Goal: Task Accomplishment & Management: Complete application form

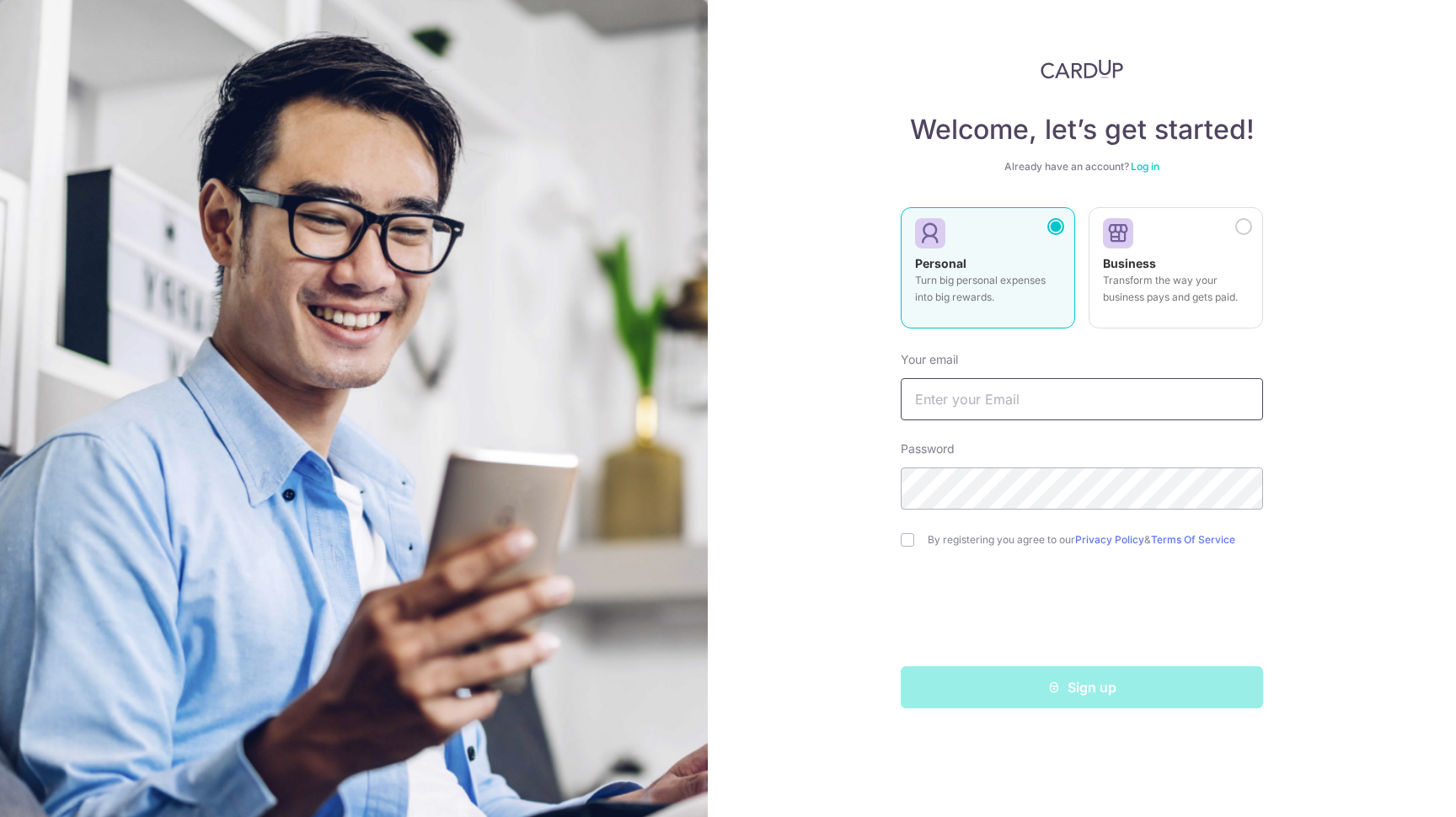
click at [1004, 417] on input "text" at bounding box center [1081, 399] width 362 height 42
type input "c"
type input "[EMAIL_ADDRESS][DOMAIN_NAME]"
click at [1044, 415] on input "text" at bounding box center [1081, 399] width 362 height 42
type input "[EMAIL_ADDRESS][DOMAIN_NAME]"
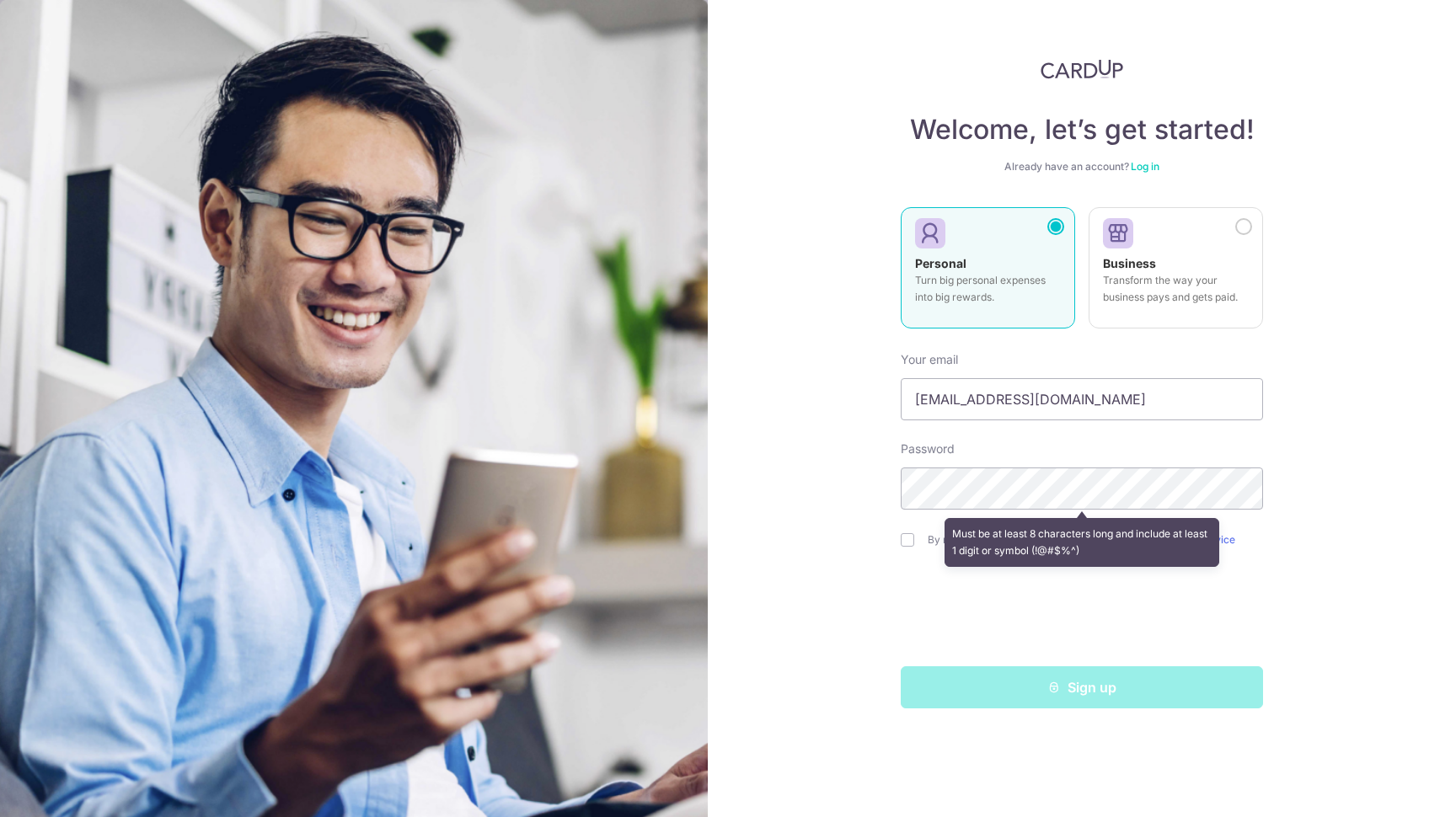
click at [1267, 609] on div "Welcome, let’s get started! Already have an account? Log in Personal Turn big p…" at bounding box center [1081, 408] width 748 height 817
click at [1046, 528] on div "Must be at least 8 characters long and include at least 1 digit or symbol (!@#$…" at bounding box center [1081, 542] width 276 height 49
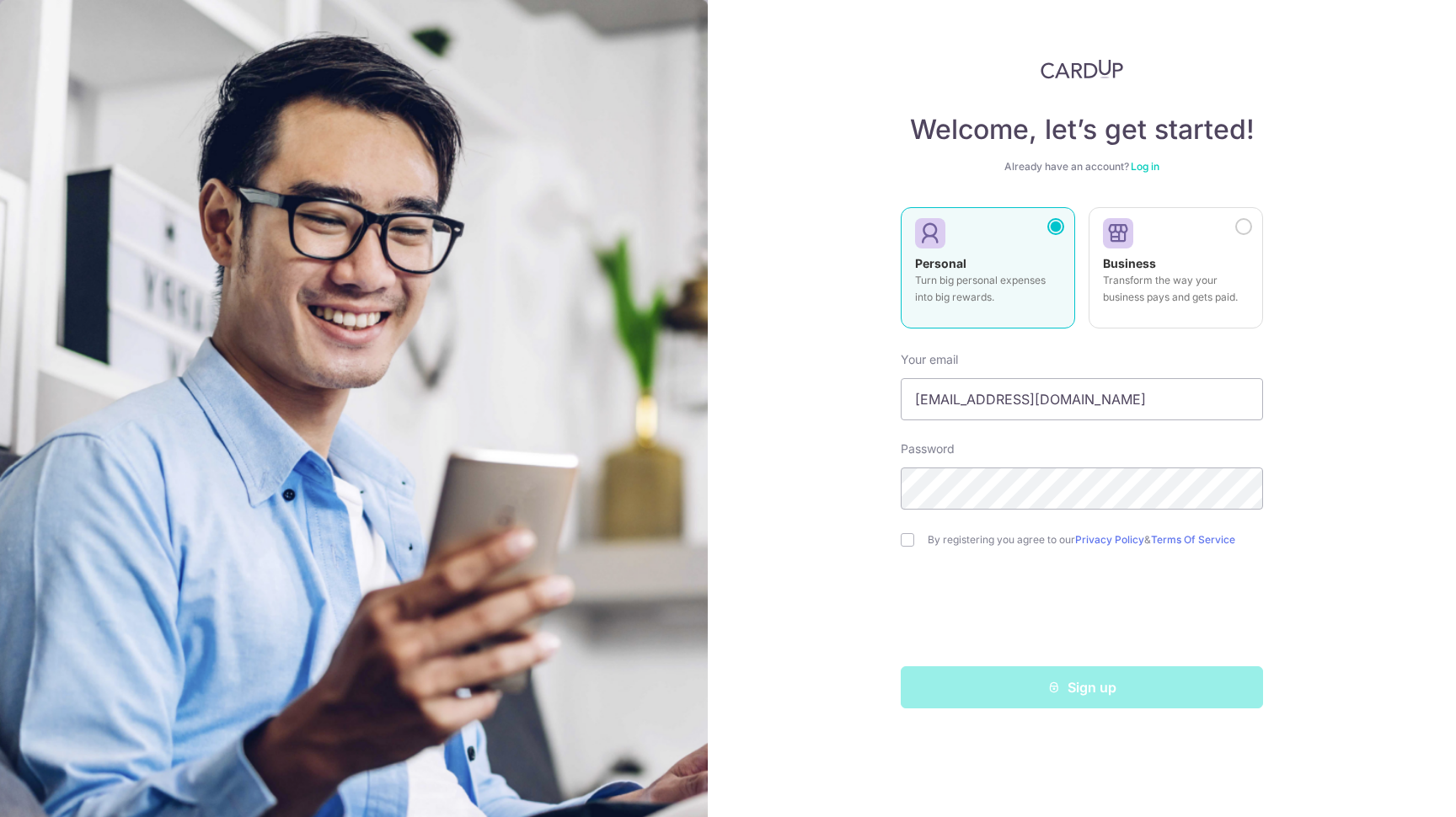
click at [1298, 523] on div "Welcome, let’s get started! Already have an account? Log in Personal Turn big p…" at bounding box center [1081, 408] width 748 height 817
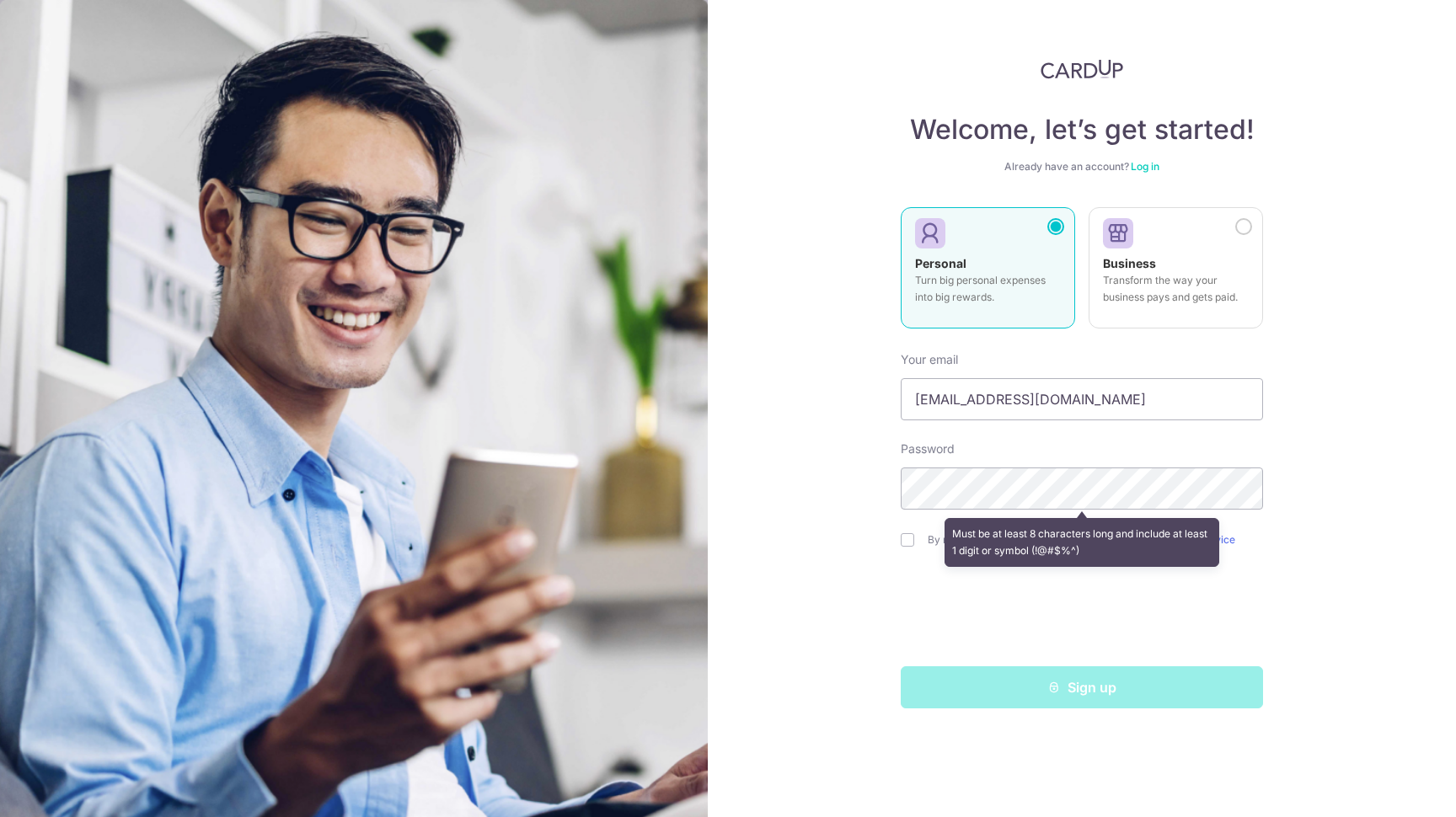
click at [1376, 500] on div "Welcome, let’s get started! Already have an account? Log in Personal Turn big p…" at bounding box center [1081, 408] width 748 height 817
click at [818, 534] on div "Welcome, let’s get started! Already have an account? Log in Personal Turn big p…" at bounding box center [1081, 408] width 748 height 817
click at [893, 537] on div "Welcome, let’s get started! Already have an account? Log in Personal Turn big p…" at bounding box center [1081, 408] width 748 height 817
click at [908, 538] on div "Must be at least 8 characters long and include at least 1 digit or symbol (!@#$…" at bounding box center [1081, 542] width 362 height 63
click at [909, 546] on div "Must be at least 8 characters long and include at least 1 digit or symbol (!@#$…" at bounding box center [1081, 542] width 362 height 63
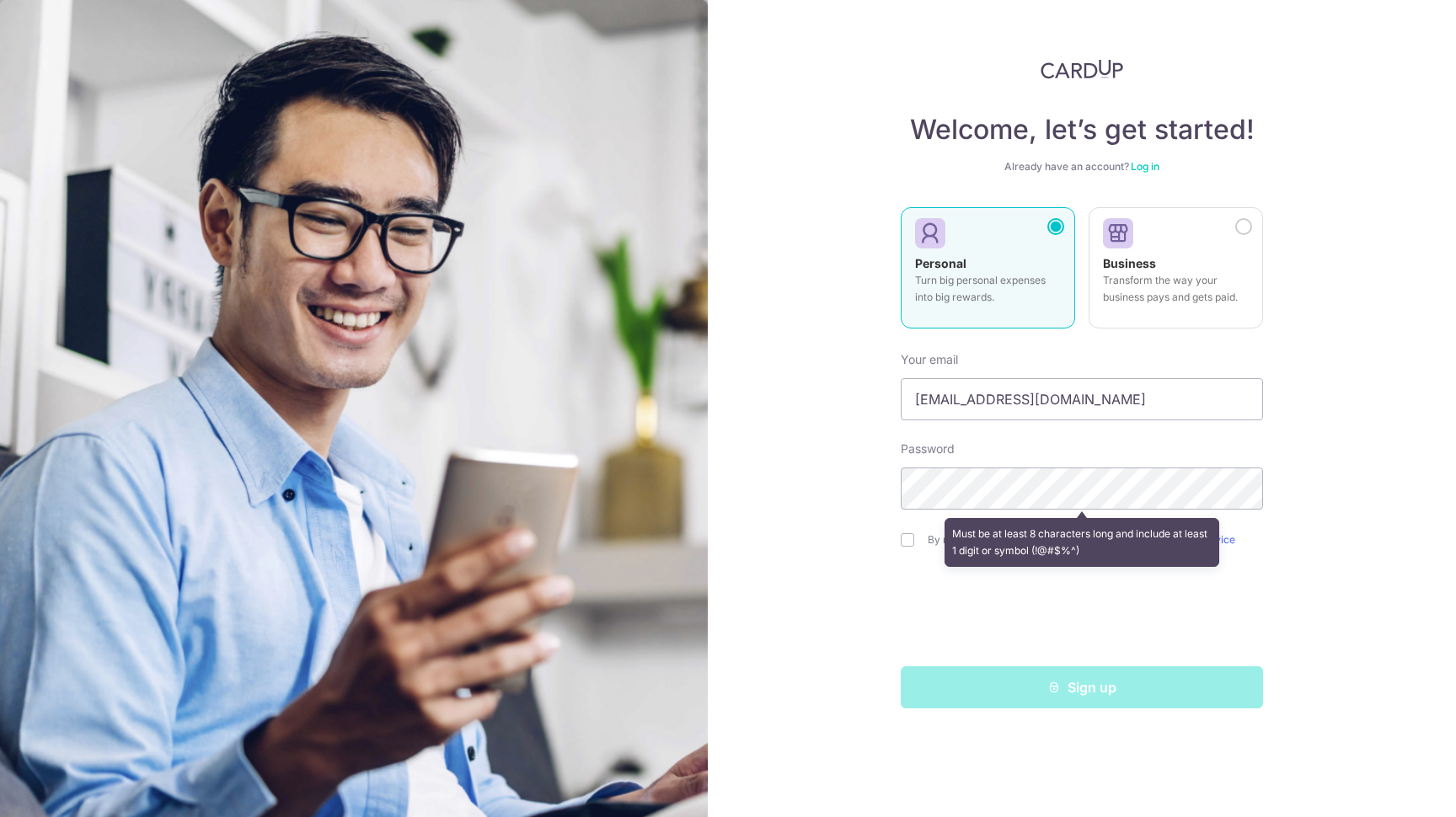
click at [941, 556] on div "Must be at least 8 characters long and include at least 1 digit or symbol (!@#$…" at bounding box center [1081, 542] width 362 height 63
click at [977, 551] on div "Must be at least 8 characters long and include at least 1 digit or symbol (!@#$…" at bounding box center [1081, 542] width 276 height 49
click at [933, 573] on form "Your email [EMAIL_ADDRESS][DOMAIN_NAME] Password Must be at least 8 characters …" at bounding box center [1081, 524] width 362 height 370
click at [1240, 577] on form "Your email [EMAIL_ADDRESS][DOMAIN_NAME] Password Must be at least 8 characters …" at bounding box center [1081, 524] width 362 height 370
click at [1097, 531] on div "Must be at least 8 characters long and include at least 1 digit or symbol (!@#$…" at bounding box center [1081, 542] width 276 height 49
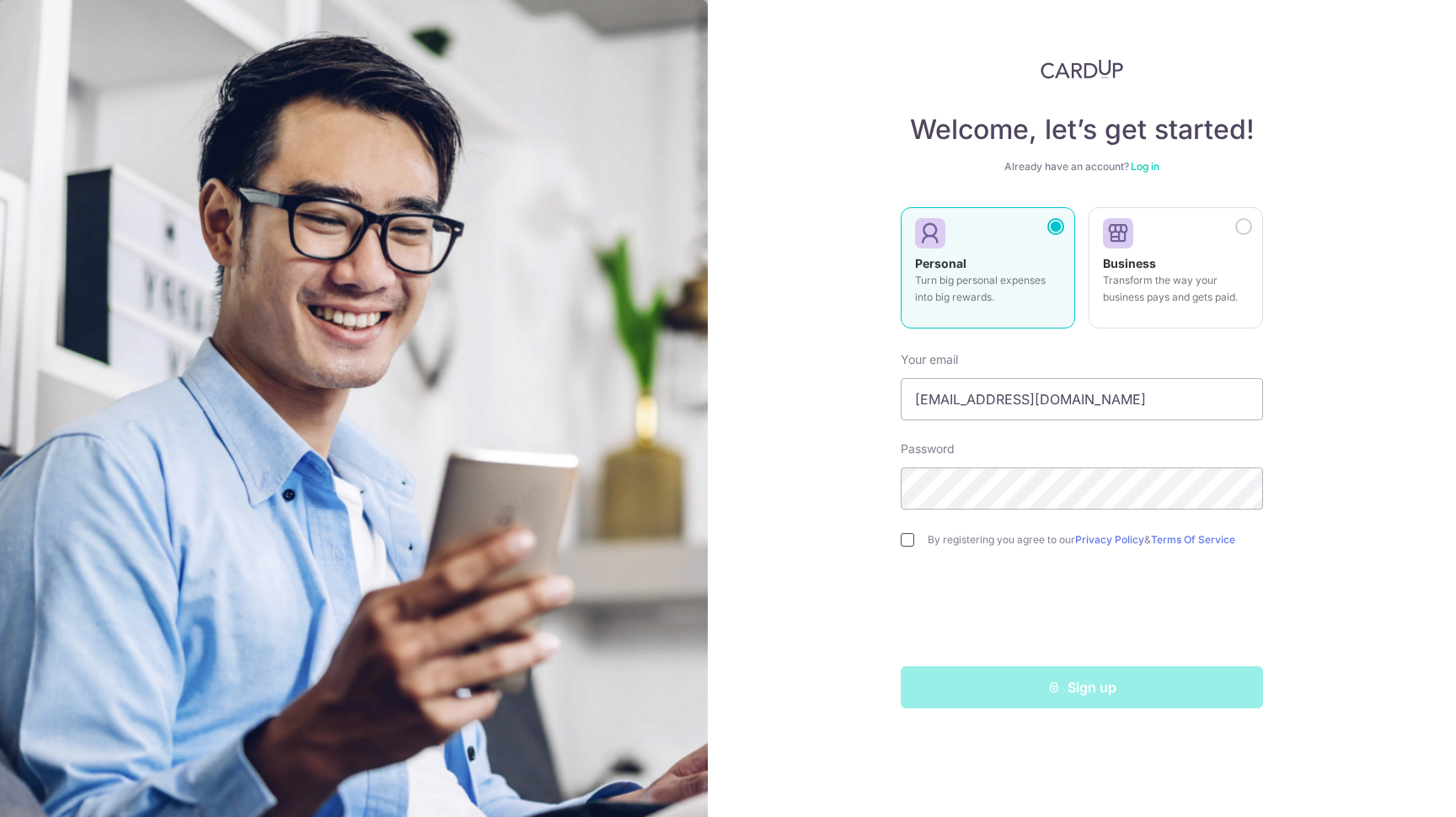
click at [912, 543] on input "checkbox" at bounding box center [907, 540] width 13 height 13
checkbox input "true"
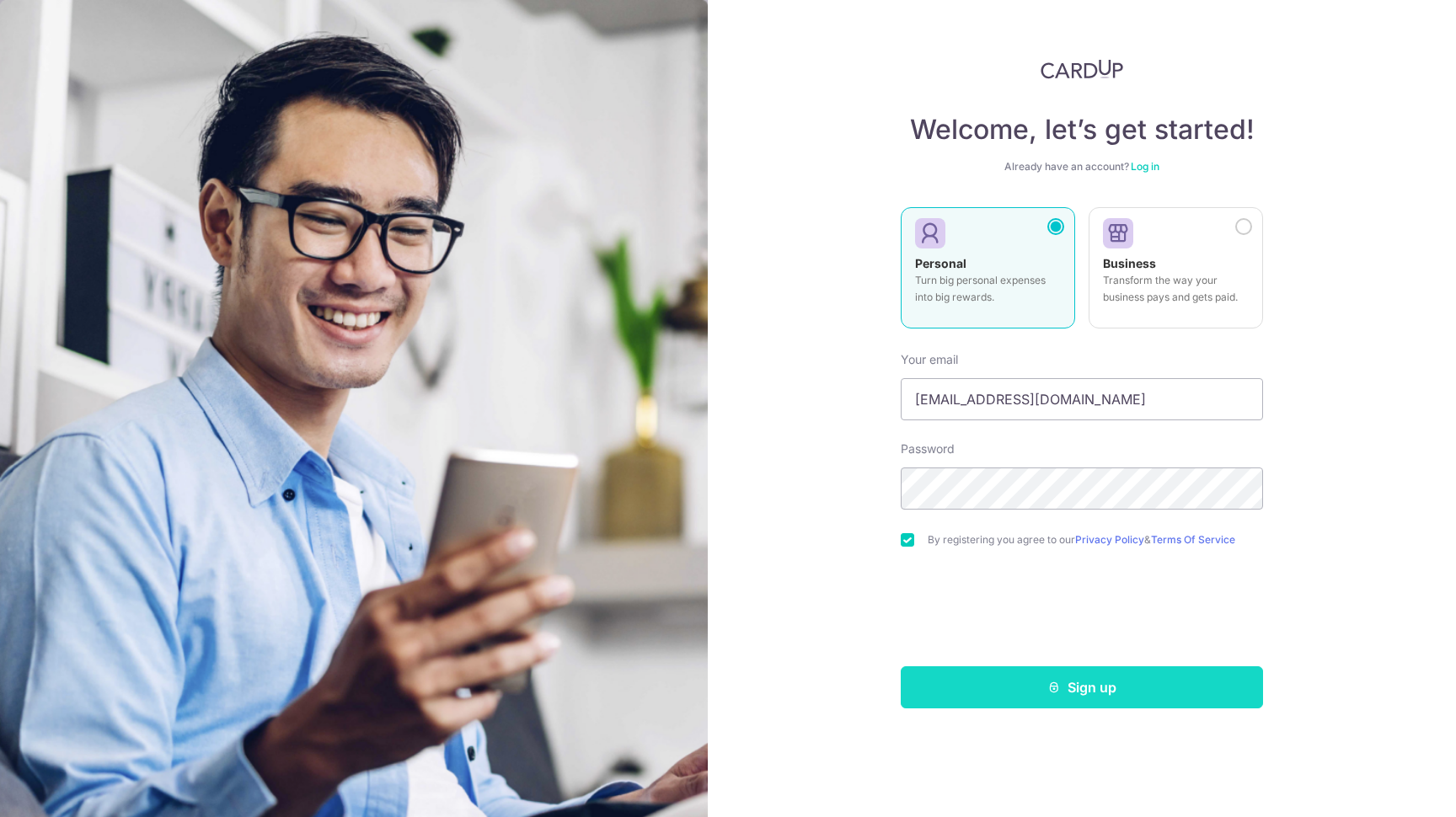
click at [1011, 675] on button "Sign up" at bounding box center [1081, 687] width 362 height 42
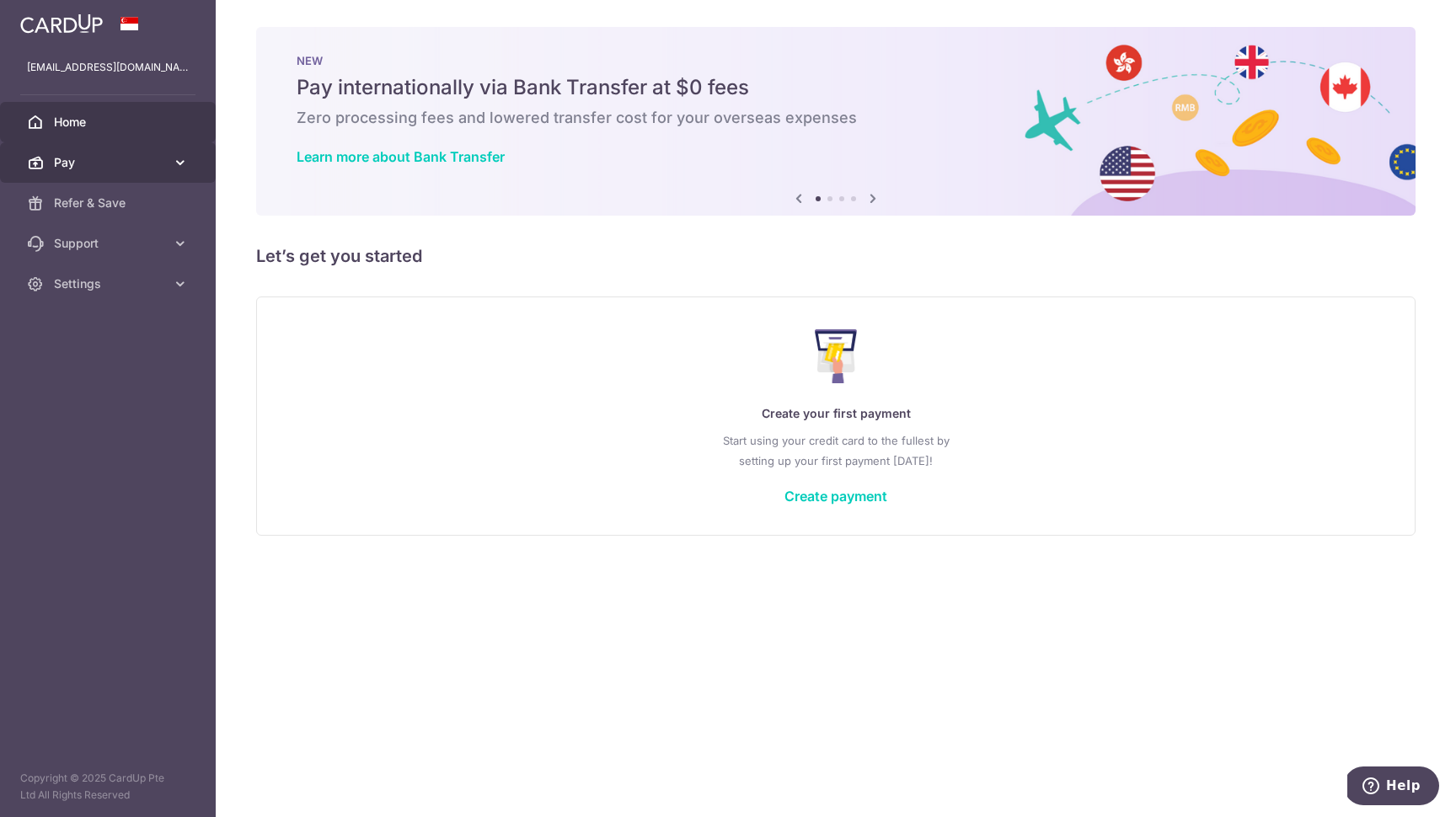
click at [137, 156] on span "Pay" at bounding box center [109, 162] width 111 height 17
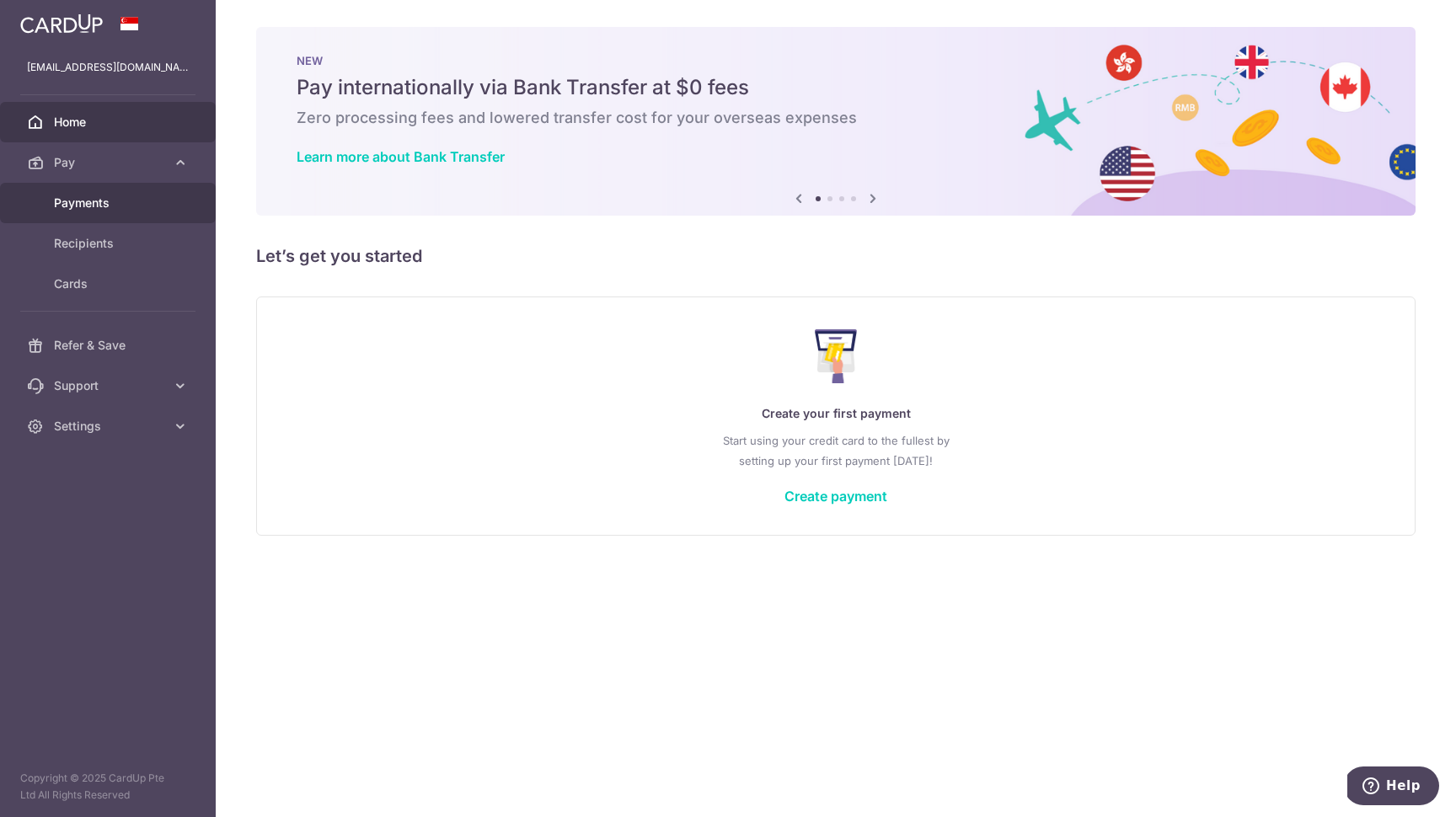
click at [172, 204] on link "Payments" at bounding box center [107, 203] width 216 height 40
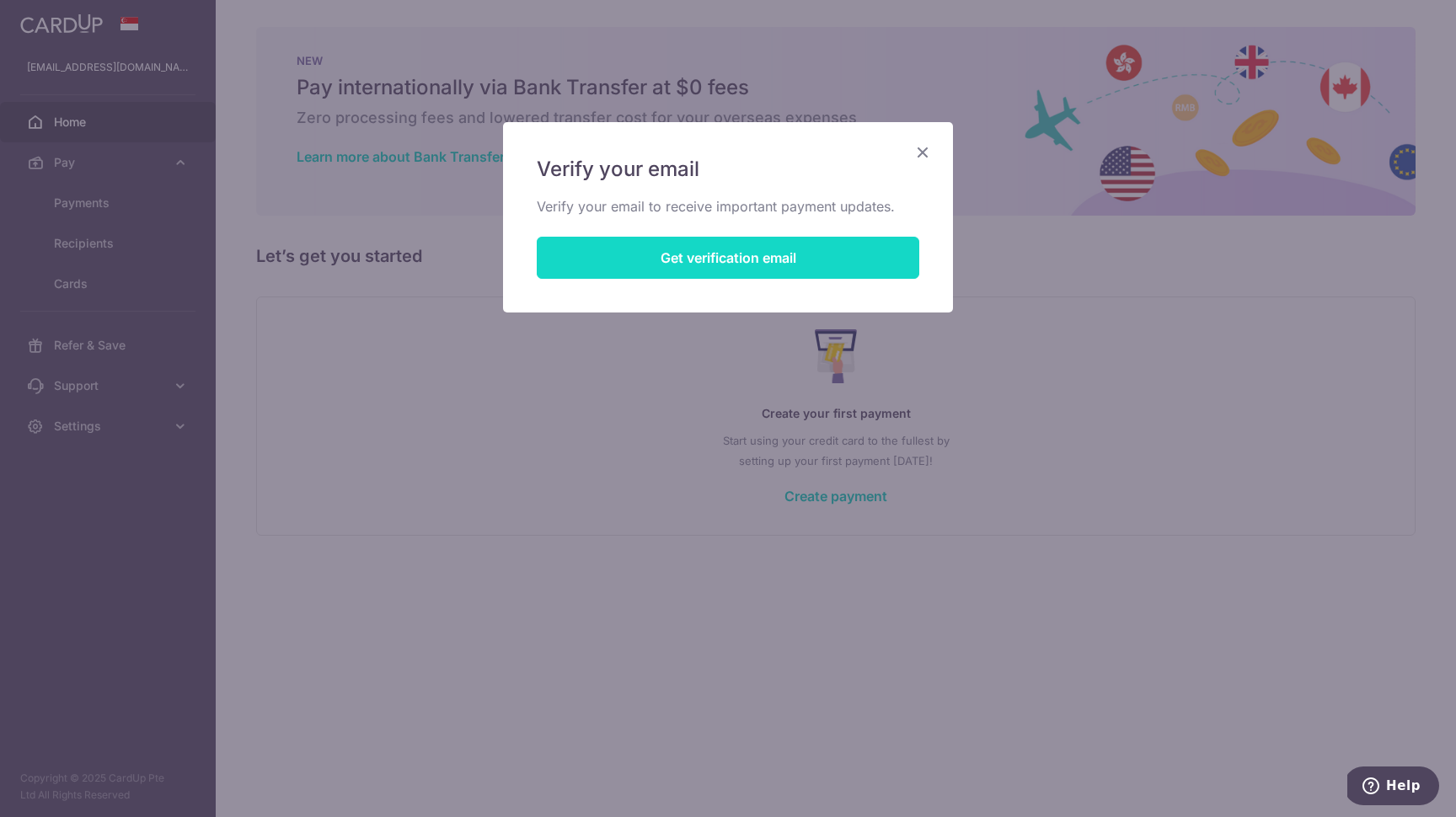
click at [838, 263] on button "Get verification email" at bounding box center [728, 258] width 383 height 42
